Goal: Find specific page/section: Find specific page/section

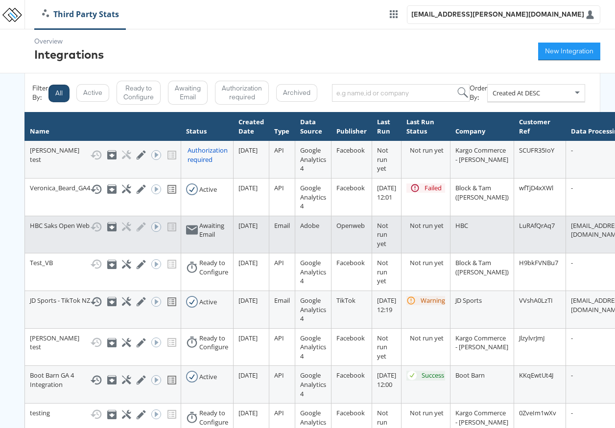
scroll to position [0, 3]
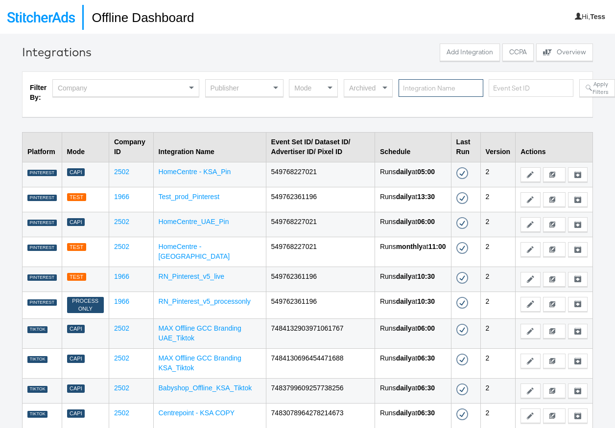
click at [446, 91] on input "text" at bounding box center [440, 88] width 85 height 18
type input "Homecentre"
click at [595, 90] on button "Apply Filters" at bounding box center [597, 88] width 36 height 18
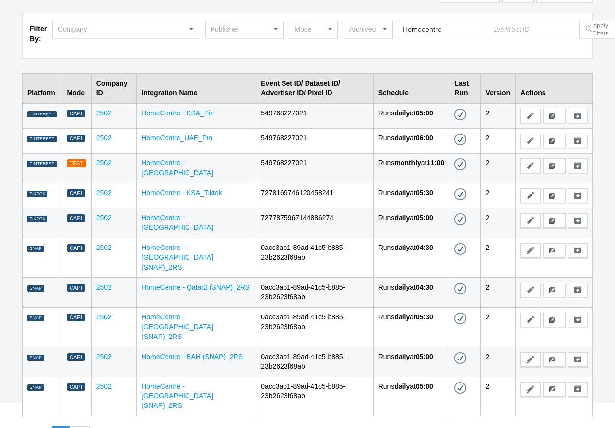
scroll to position [60, 0]
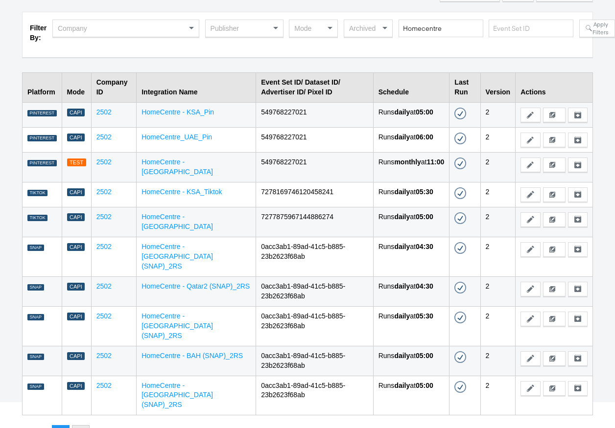
click at [82, 425] on button "2" at bounding box center [81, 434] width 18 height 18
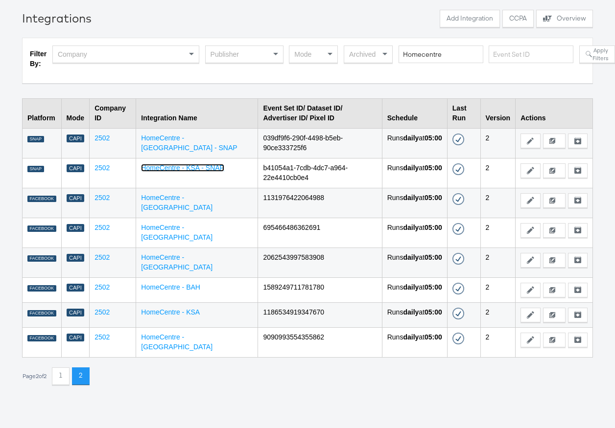
click at [169, 166] on link "HomeCentre - KSA - SNAP" at bounding box center [182, 168] width 83 height 8
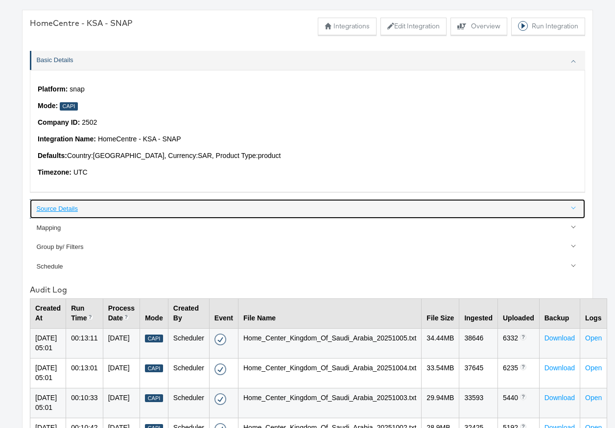
click at [69, 206] on div "Source Details" at bounding box center [307, 209] width 543 height 9
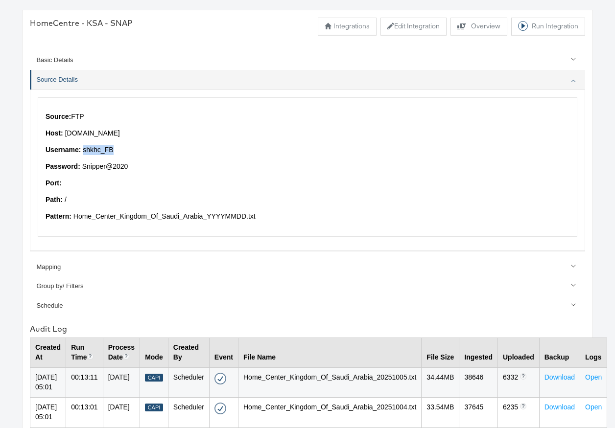
drag, startPoint x: 83, startPoint y: 151, endPoint x: 113, endPoint y: 151, distance: 29.8
click at [113, 151] on p "Username: shkhc_FB" at bounding box center [308, 150] width 524 height 10
copy p "shkhc_FB"
drag, startPoint x: 66, startPoint y: 133, endPoint x: 122, endPoint y: 129, distance: 56.9
click at [122, 129] on p "Host: ftp.wip.cplmg.com" at bounding box center [308, 134] width 524 height 10
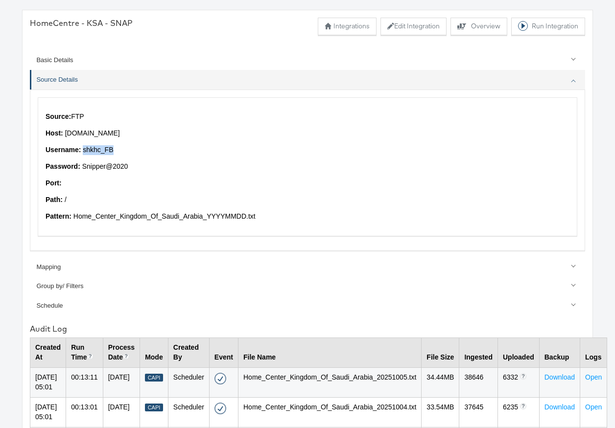
copy p "ftp.wip.cplmg.com"
drag, startPoint x: 83, startPoint y: 167, endPoint x: 129, endPoint y: 168, distance: 46.0
click at [129, 168] on p "Password: Snipper@2020" at bounding box center [308, 167] width 524 height 10
copy p "Snipper@2020"
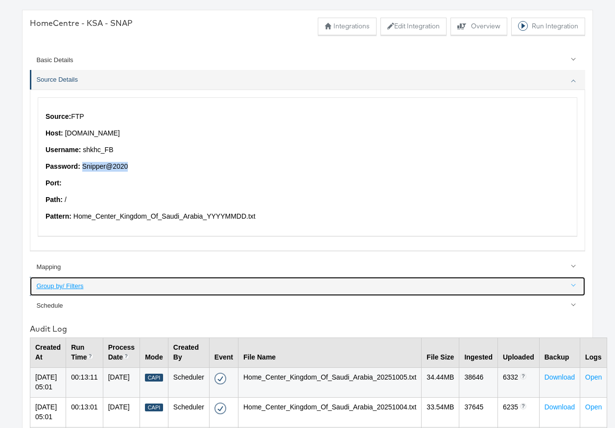
click at [71, 290] on div "Group by/ Filters" at bounding box center [307, 286] width 543 height 9
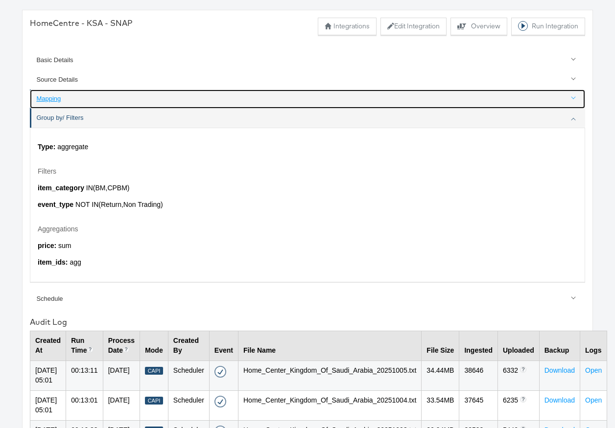
click at [55, 99] on div "Mapping" at bounding box center [307, 98] width 543 height 9
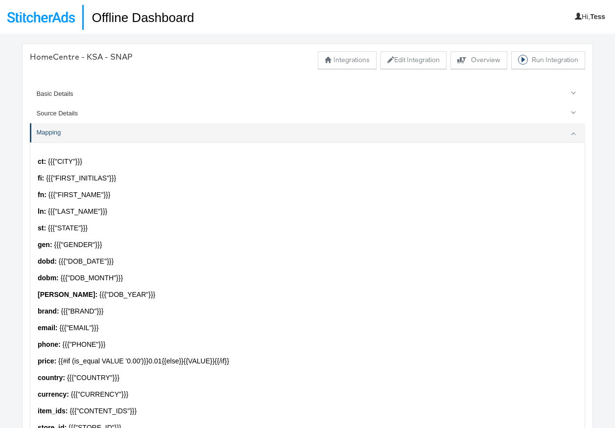
scroll to position [34, 0]
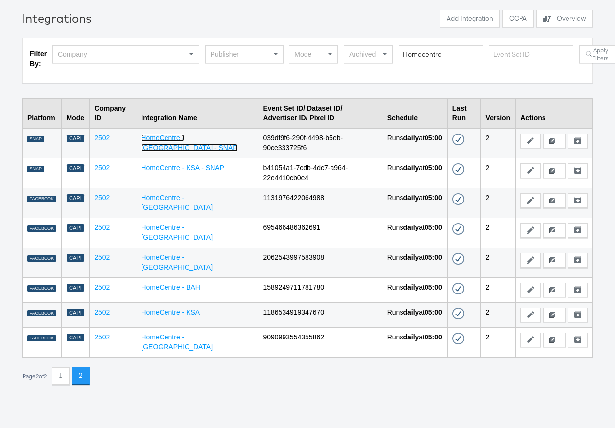
click at [183, 138] on link "HomeCentre - UAE - SNAP" at bounding box center [189, 143] width 96 height 18
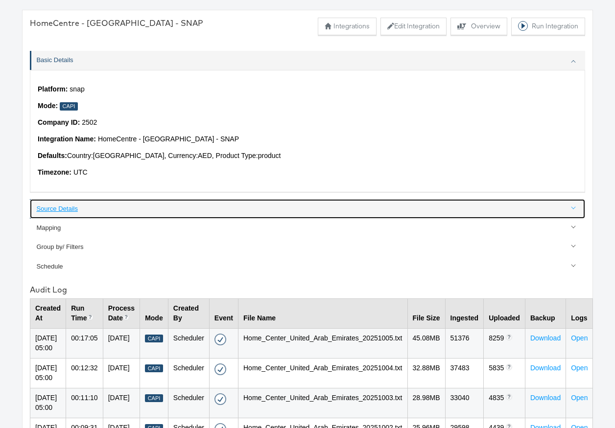
click at [73, 208] on div "Source Details" at bounding box center [307, 209] width 543 height 9
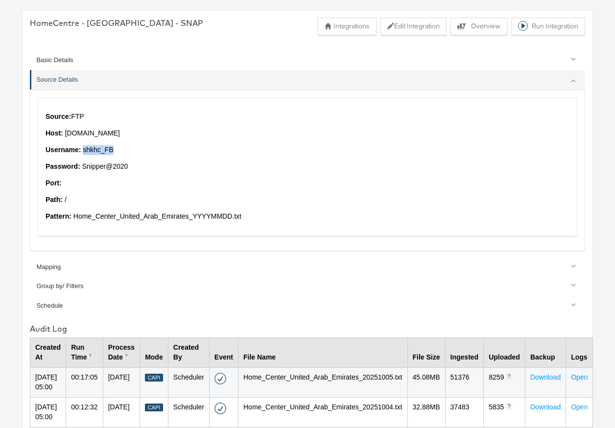
drag, startPoint x: 84, startPoint y: 149, endPoint x: 114, endPoint y: 148, distance: 30.3
click at [115, 148] on p "Username: shkhc_FB" at bounding box center [308, 150] width 524 height 10
copy p "shkhc_FB"
drag, startPoint x: 65, startPoint y: 132, endPoint x: 129, endPoint y: 131, distance: 64.1
click at [129, 131] on p "Host: ftp.wip.cplmg.com" at bounding box center [308, 134] width 524 height 10
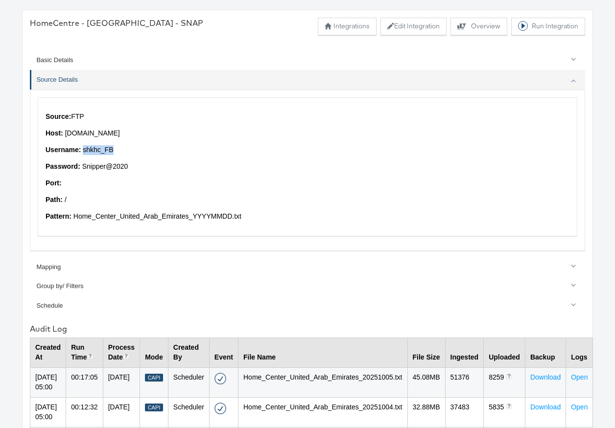
copy p "ftp.wip.cplmg.com"
drag, startPoint x: 82, startPoint y: 165, endPoint x: 133, endPoint y: 168, distance: 50.5
click at [133, 168] on p "Password: Snipper@2020" at bounding box center [308, 167] width 524 height 10
copy p "Snipper@2020"
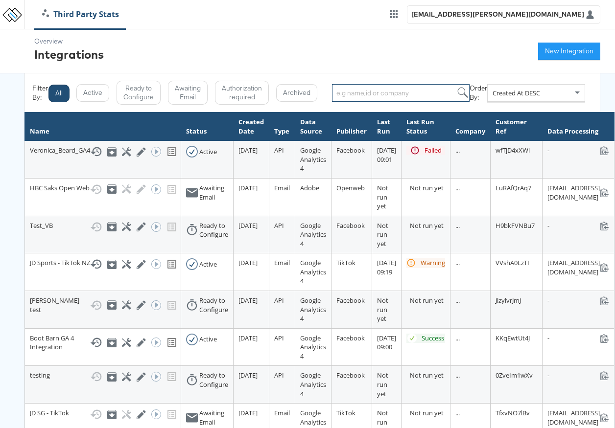
click at [364, 93] on input "search" at bounding box center [400, 93] width 137 height 18
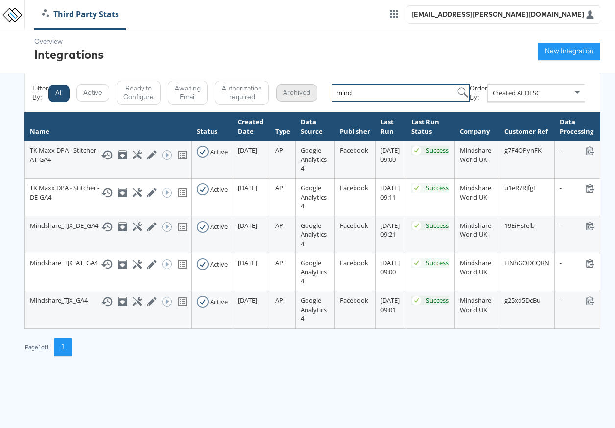
drag, startPoint x: 362, startPoint y: 92, endPoint x: 295, endPoint y: 92, distance: 67.0
click at [295, 92] on div "Filter By: All Active Ready to Configure Awaiting Email Authorization required …" at bounding box center [312, 93] width 560 height 24
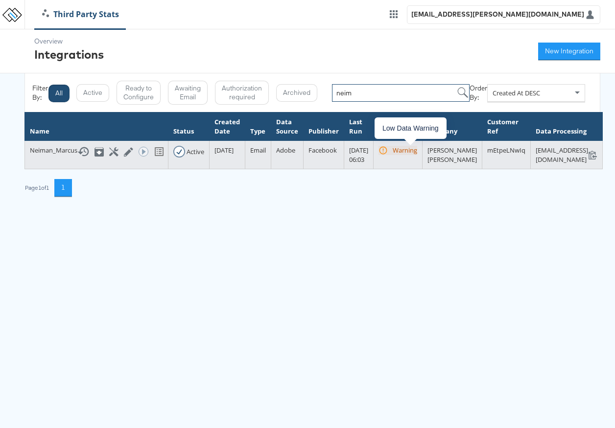
type input "neim"
click at [417, 150] on div "Warning" at bounding box center [404, 150] width 24 height 9
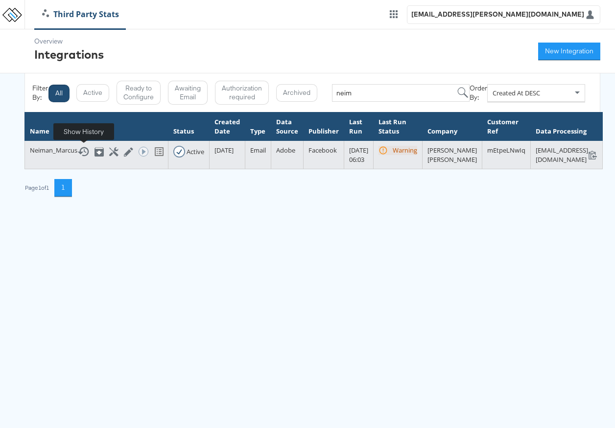
click at [82, 150] on icon at bounding box center [83, 152] width 12 height 12
